Goal: Navigation & Orientation: Find specific page/section

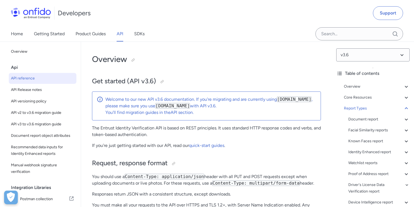
select select "http"
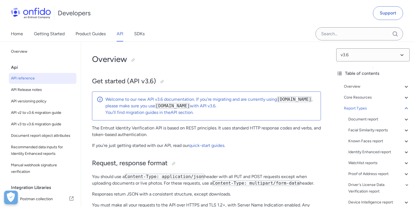
select select "http"
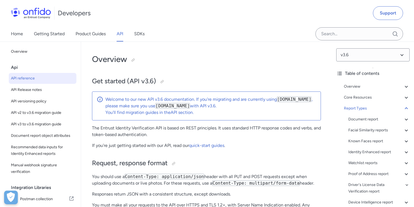
select select "http"
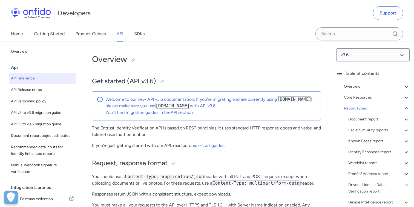
select select "http"
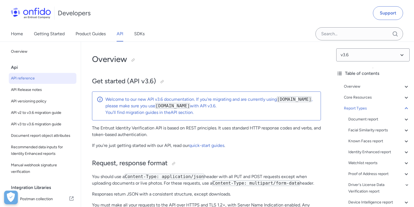
select select "http"
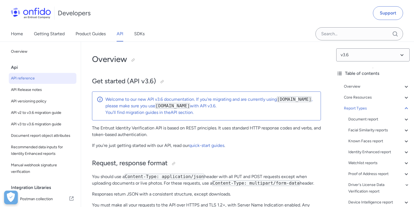
select select "http"
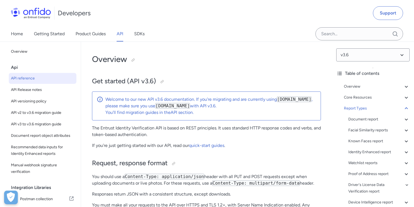
select select "http"
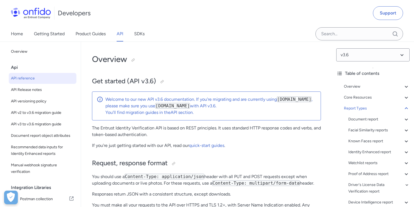
select select "http"
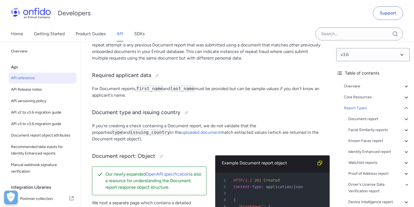
scroll to position [46, 0]
